Goal: Task Accomplishment & Management: Use online tool/utility

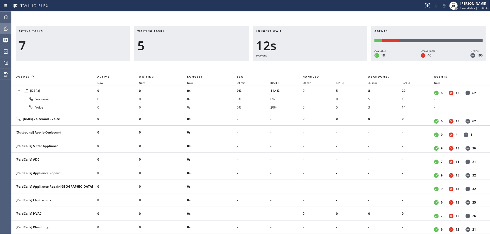
click at [0, 30] on div at bounding box center [5, 28] width 11 height 6
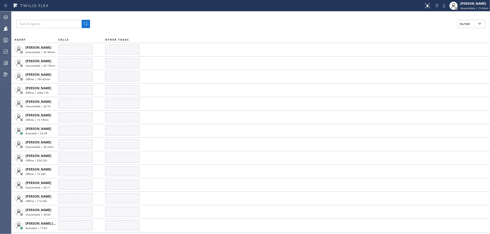
click at [469, 23] on span "Filter" at bounding box center [465, 24] width 10 height 4
click at [414, 61] on input "Available" at bounding box center [414, 61] width 6 height 6
checkbox input "true"
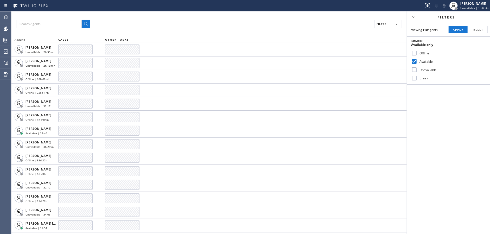
click at [415, 80] on input "Break" at bounding box center [414, 78] width 6 height 6
checkbox input "true"
drag, startPoint x: 455, startPoint y: 30, endPoint x: 418, endPoint y: 23, distance: 38.4
click at [455, 30] on span "Apply" at bounding box center [458, 30] width 11 height 4
click at [414, 17] on icon at bounding box center [413, 17] width 6 height 6
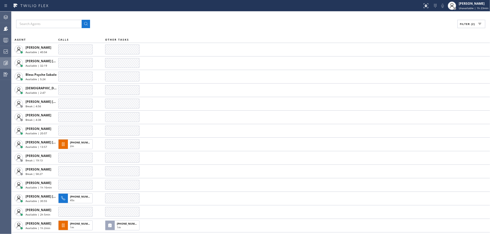
click at [5, 62] on icon at bounding box center [6, 63] width 6 height 6
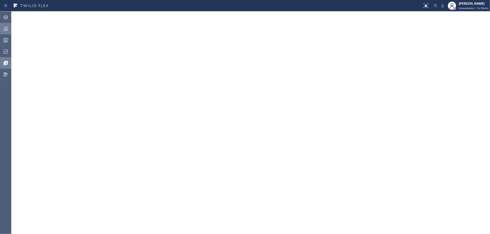
click at [2, 30] on div at bounding box center [5, 28] width 11 height 6
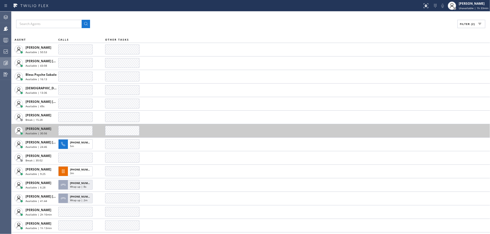
scroll to position [26, 0]
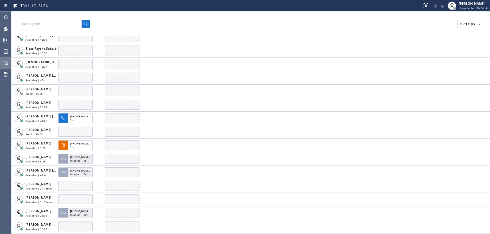
click at [465, 22] on span "Filter (2)" at bounding box center [467, 24] width 15 height 4
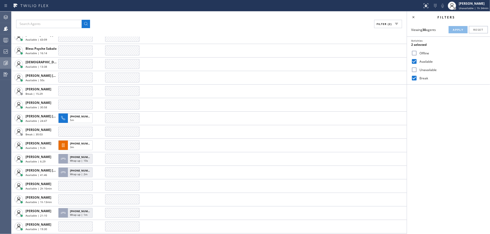
click at [416, 61] on input "Available" at bounding box center [414, 61] width 6 height 6
checkbox input "false"
click at [415, 76] on input "Break" at bounding box center [414, 78] width 6 height 6
checkbox input "false"
click at [415, 69] on input "Unavailable" at bounding box center [414, 70] width 6 height 6
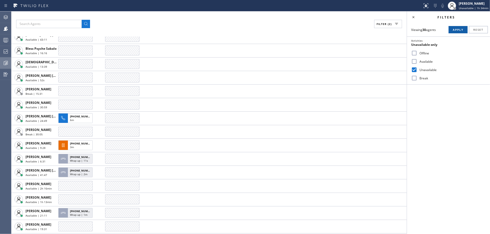
drag, startPoint x: 455, startPoint y: 30, endPoint x: 432, endPoint y: 23, distance: 24.5
click at [455, 30] on span "Apply" at bounding box center [458, 30] width 11 height 4
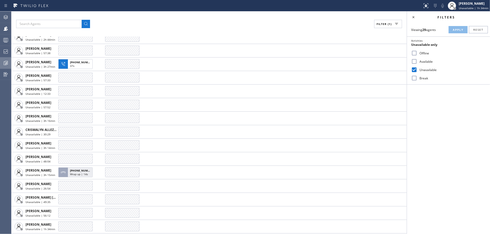
click at [414, 67] on input "Unavailable" at bounding box center [414, 70] width 6 height 6
checkbox input "false"
click at [416, 49] on div "Offline" at bounding box center [448, 53] width 83 height 8
click at [416, 52] on input "Offline" at bounding box center [414, 53] width 6 height 6
checkbox input "true"
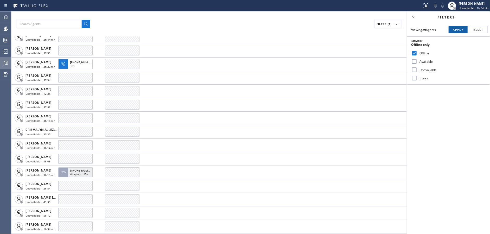
click at [456, 31] on button "Apply" at bounding box center [458, 29] width 19 height 7
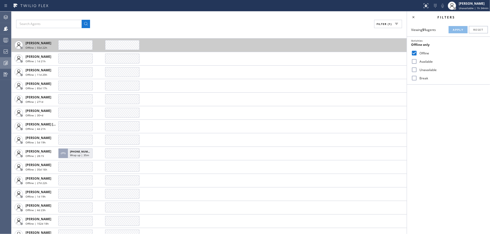
scroll to position [78, 0]
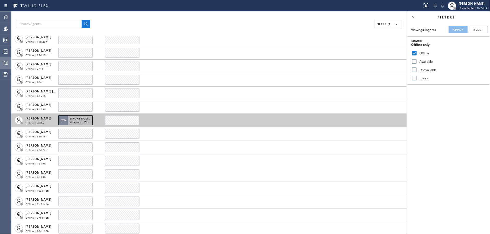
click at [83, 120] on span "Wrap up | 35m" at bounding box center [79, 122] width 19 height 4
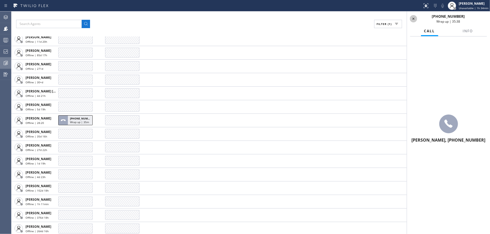
click at [414, 16] on icon at bounding box center [413, 19] width 6 height 6
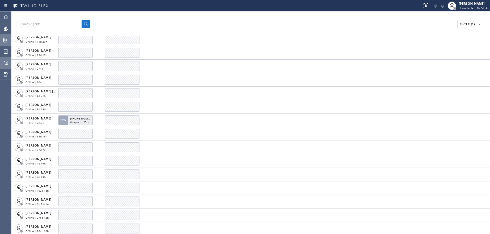
click at [4, 41] on rect at bounding box center [6, 40] width 4 height 4
